Goal: Information Seeking & Learning: Learn about a topic

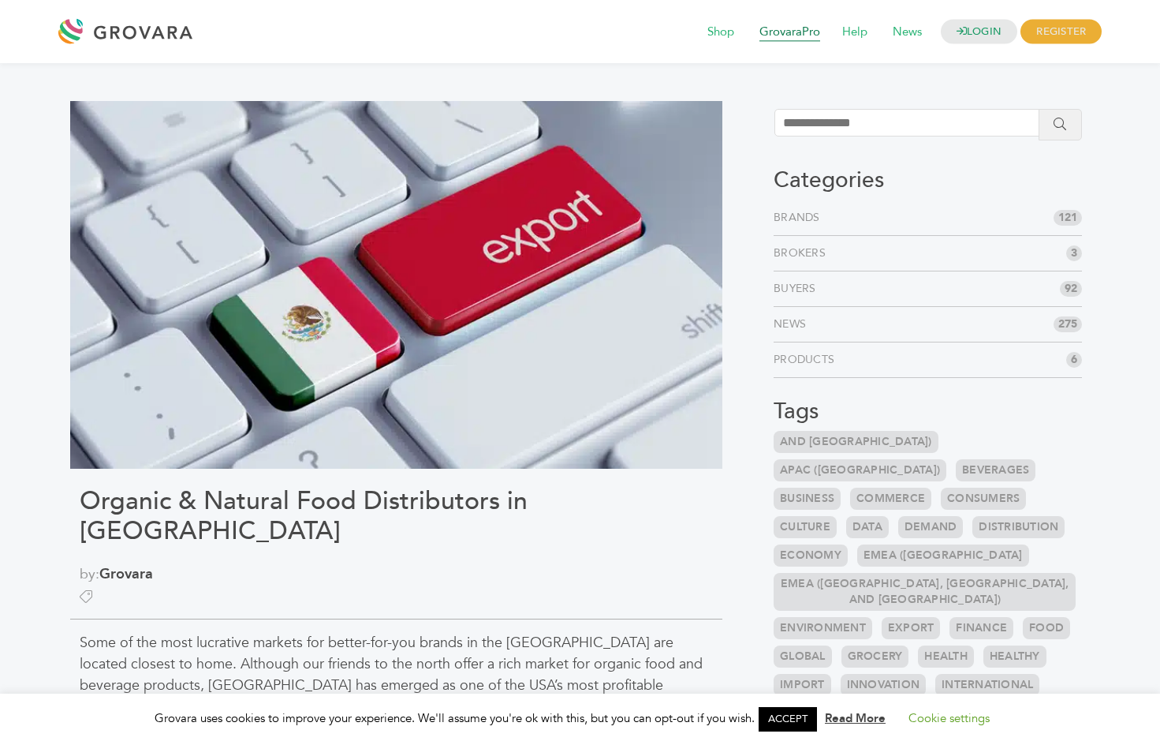
click at [780, 32] on span "GrovaraPro" at bounding box center [789, 32] width 83 height 30
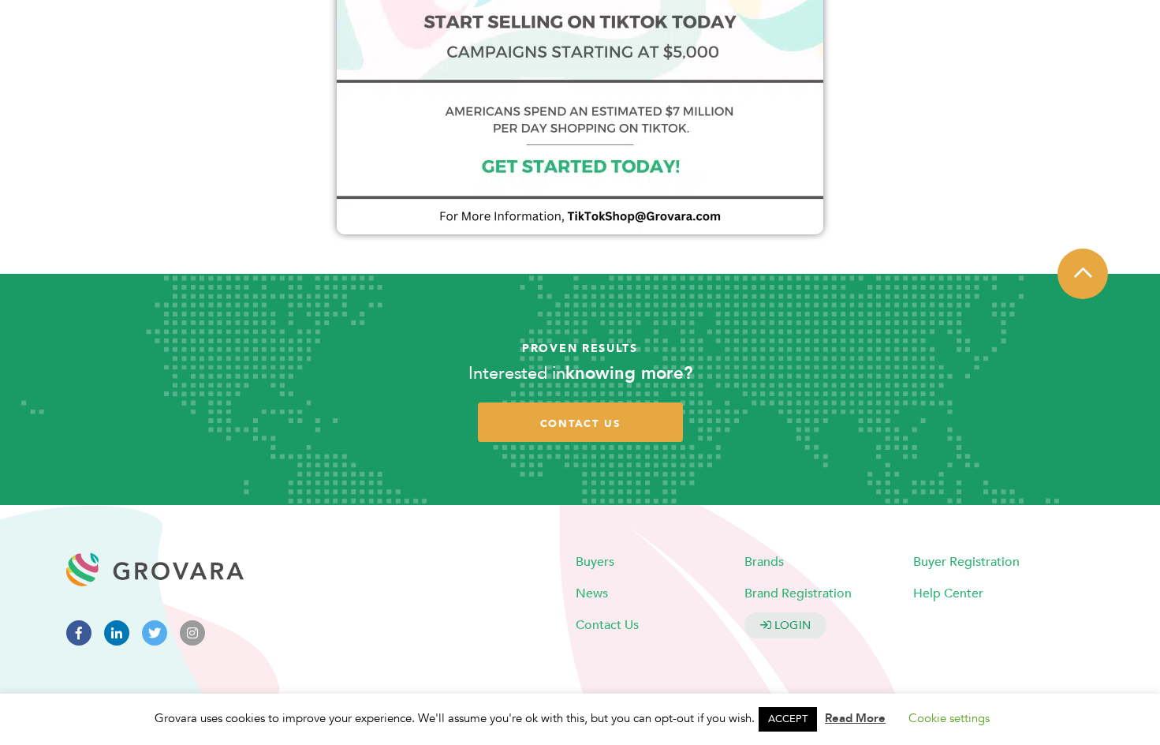
scroll to position [1286, 0]
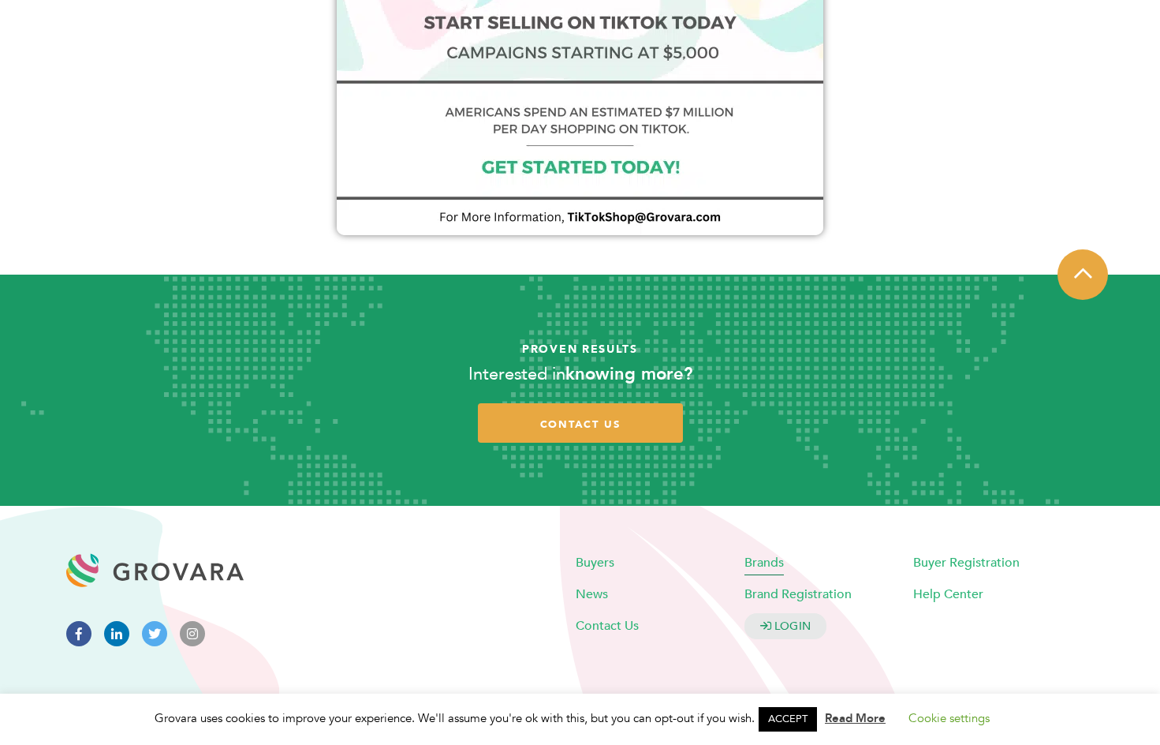
click at [765, 563] on span "Brands" at bounding box center [764, 562] width 39 height 17
click at [116, 628] on icon at bounding box center [116, 633] width 25 height 25
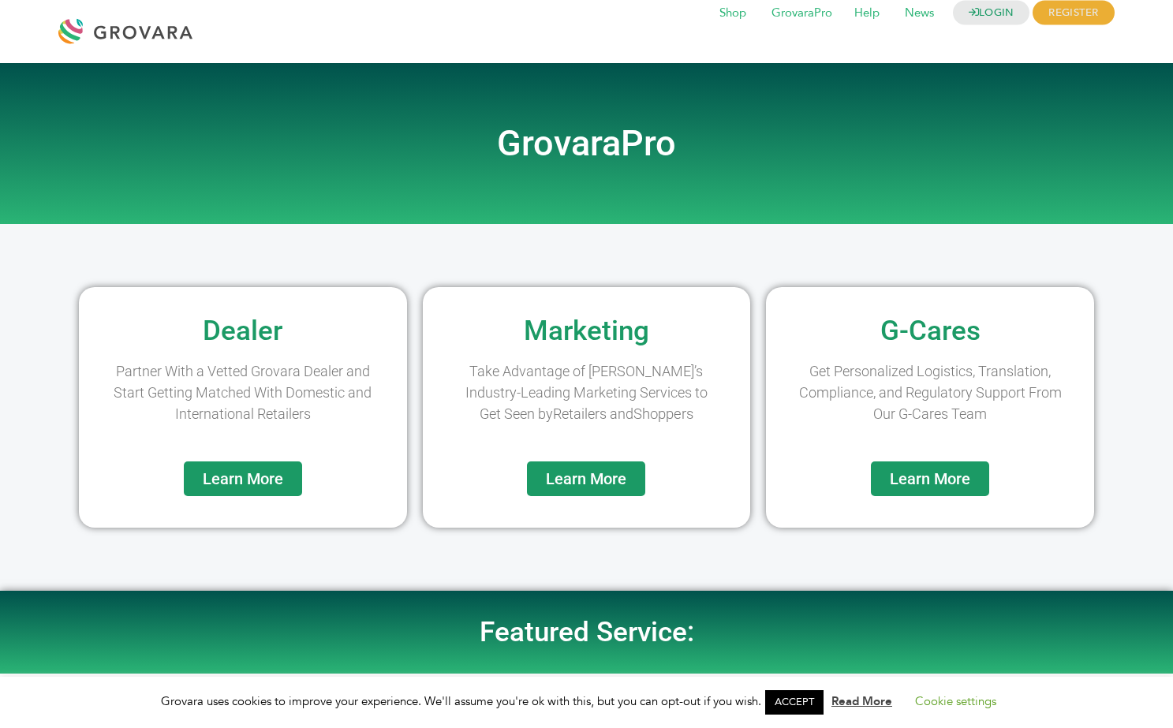
scroll to position [0, 0]
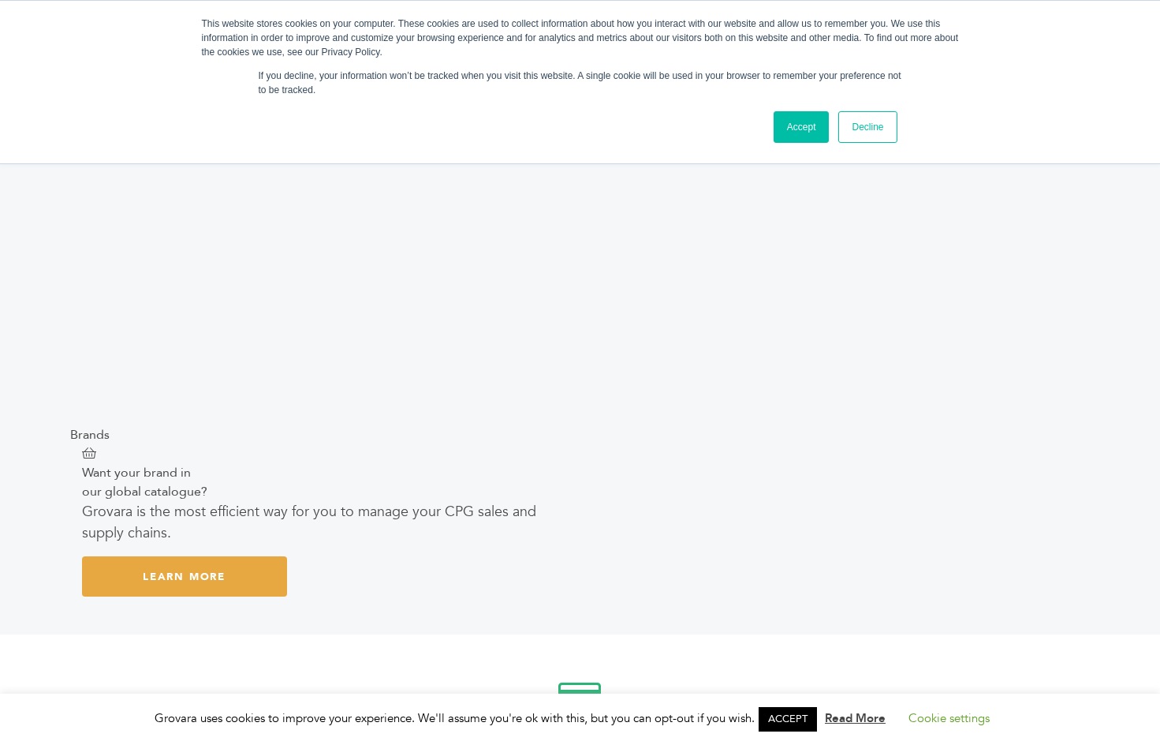
scroll to position [2365, 0]
click at [222, 569] on link "Learn More" at bounding box center [184, 574] width 205 height 40
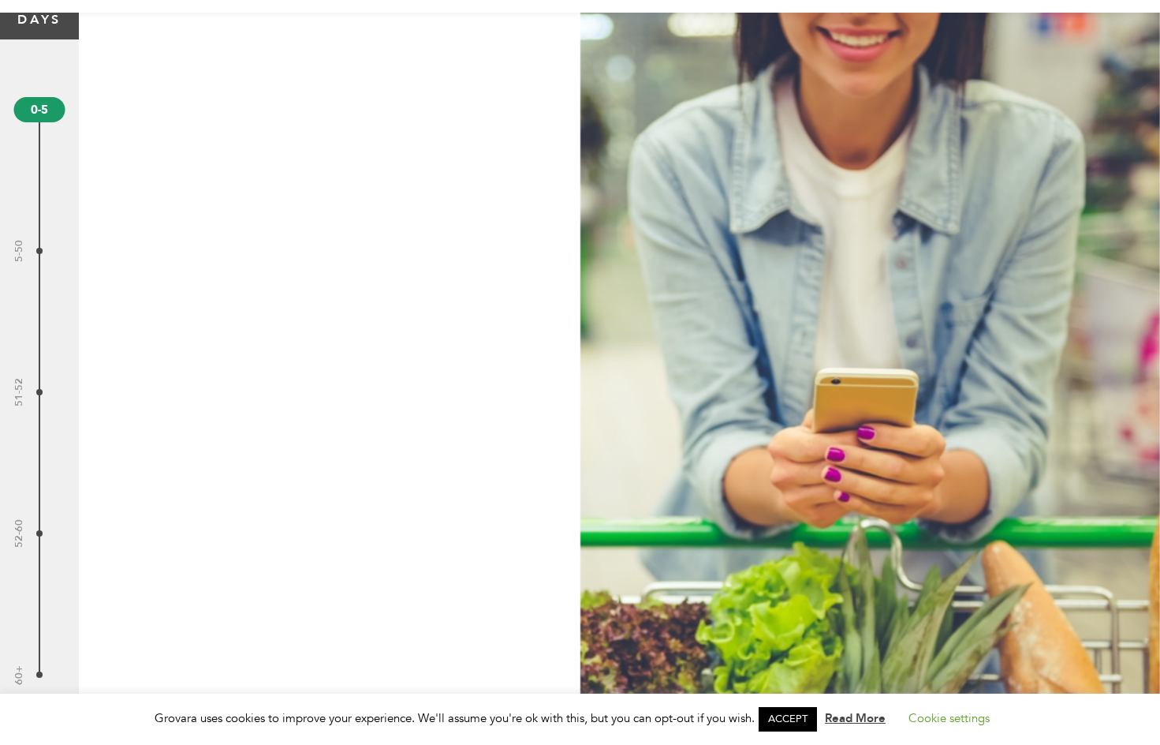
click at [787, 715] on link "ACCEPT" at bounding box center [788, 719] width 58 height 24
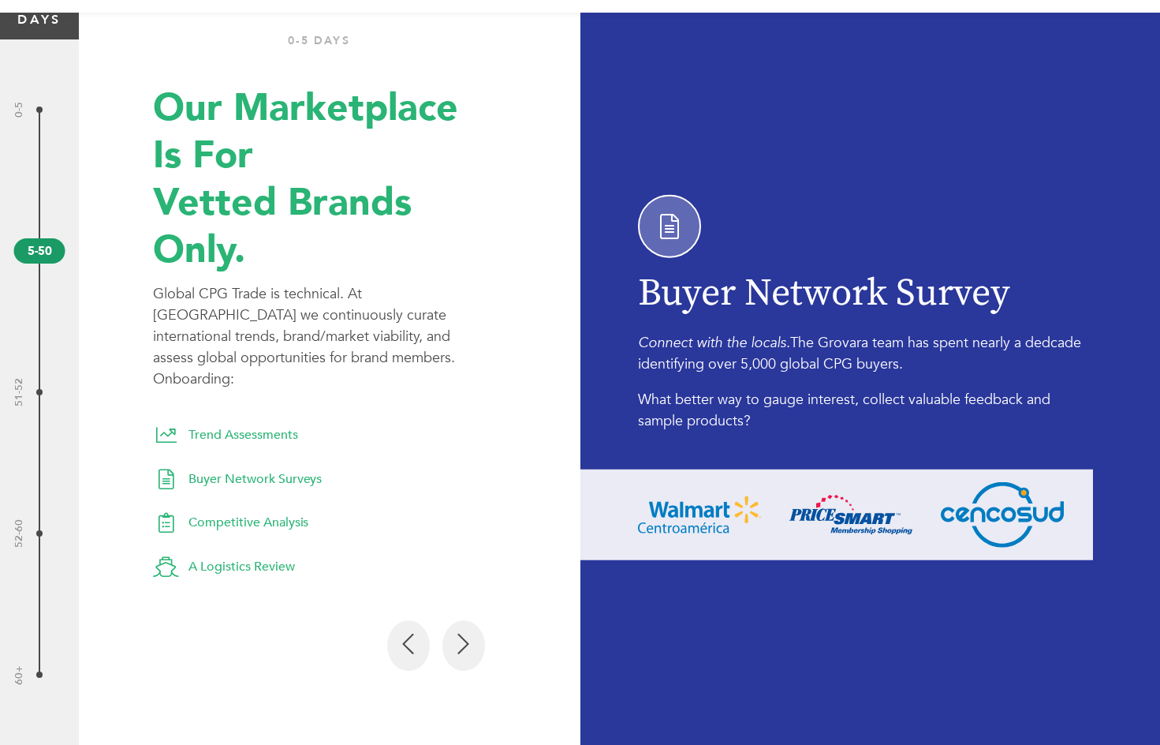
click at [463, 637] on icon at bounding box center [463, 645] width 12 height 24
click at [463, 633] on icon at bounding box center [463, 645] width 12 height 24
click at [465, 633] on icon at bounding box center [463, 645] width 12 height 24
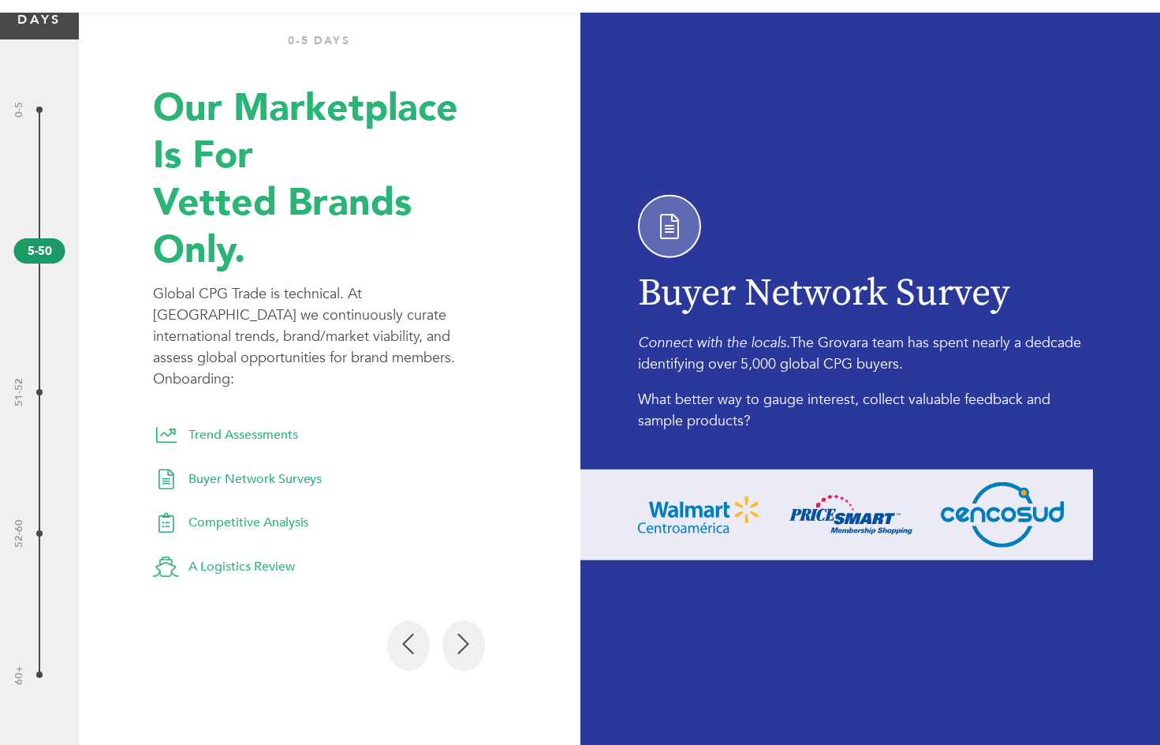
click at [465, 633] on icon at bounding box center [463, 645] width 12 height 24
